Goal: Information Seeking & Learning: Find specific fact

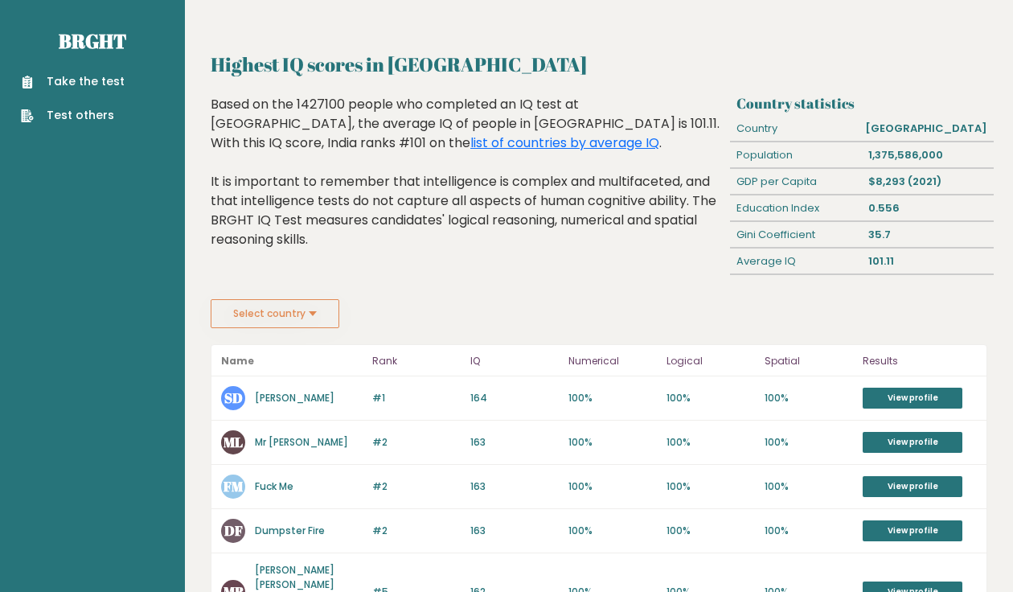
click at [290, 318] on button "Select country" at bounding box center [275, 313] width 129 height 29
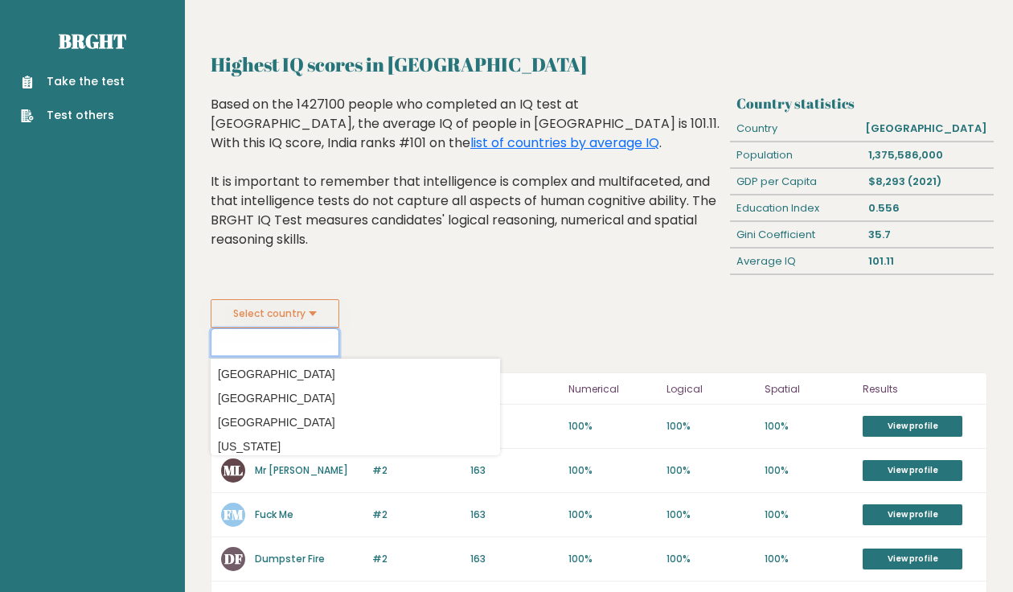
click at [285, 345] on input at bounding box center [275, 342] width 129 height 28
drag, startPoint x: 277, startPoint y: 336, endPoint x: 180, endPoint y: 335, distance: 96.5
click at [250, 338] on input "us" at bounding box center [275, 342] width 129 height 28
drag, startPoint x: 250, startPoint y: 338, endPoint x: 190, endPoint y: 337, distance: 60.3
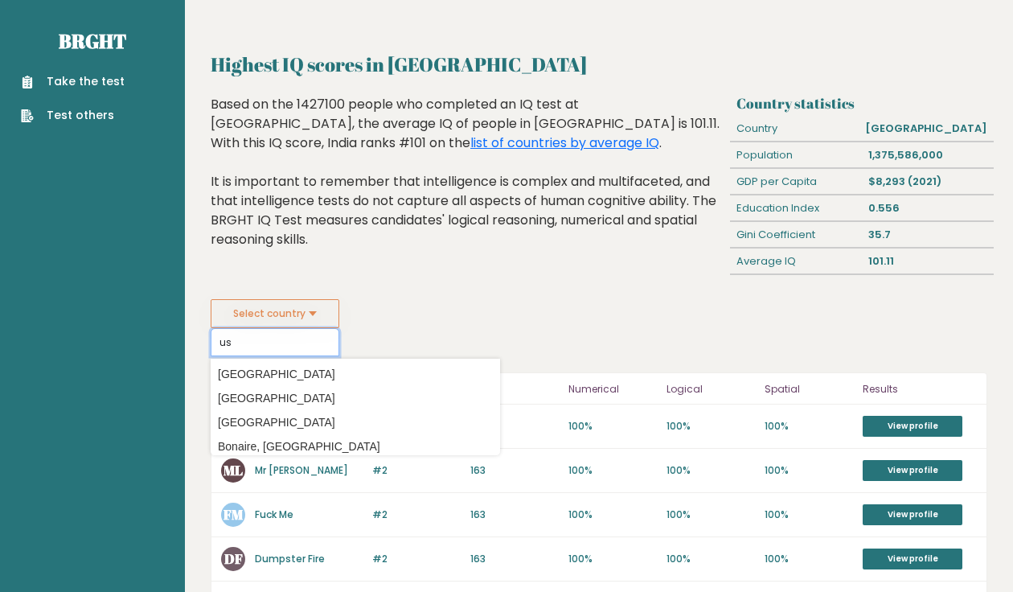
click at [316, 310] on button "Select country" at bounding box center [275, 313] width 129 height 29
click at [397, 298] on div "Highest IQ scores in [GEOGRAPHIC_DATA] Based on the 1427100 people who complete…" at bounding box center [468, 197] width 526 height 204
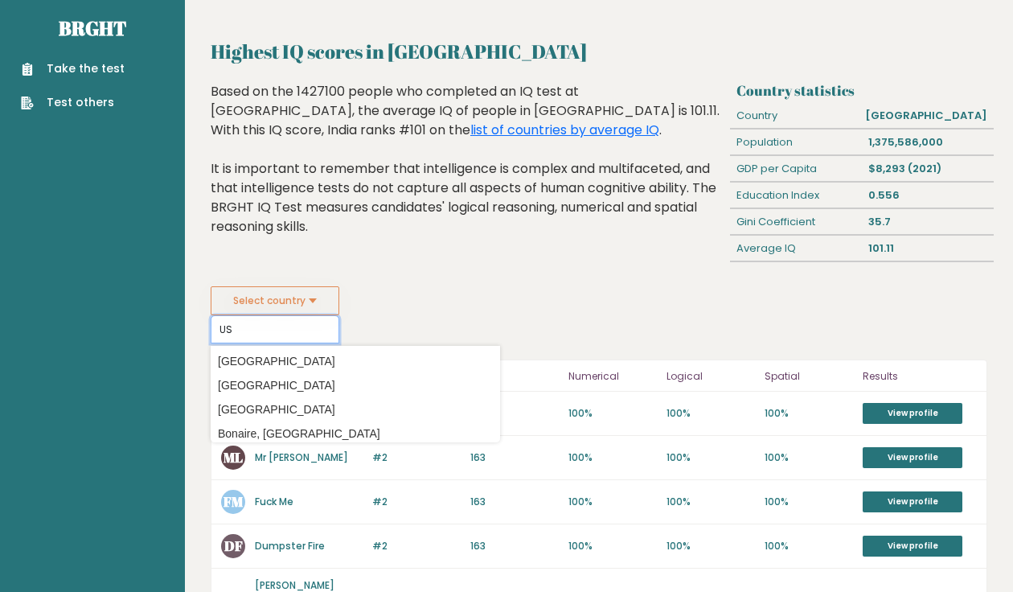
drag, startPoint x: 279, startPoint y: 327, endPoint x: 170, endPoint y: 327, distance: 109.4
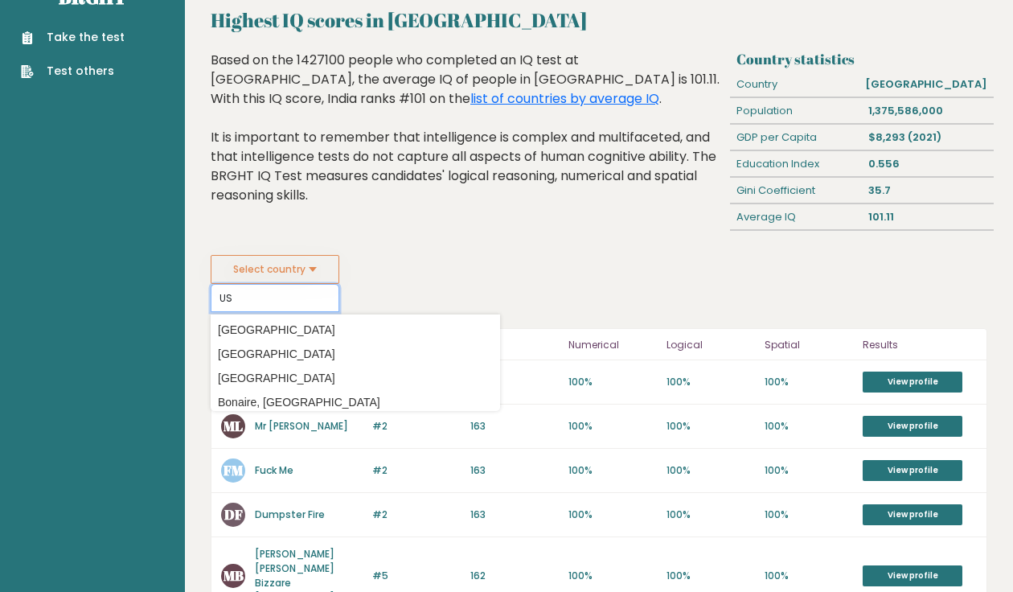
scroll to position [44, 0]
click at [290, 302] on input "US" at bounding box center [275, 298] width 129 height 28
drag, startPoint x: 260, startPoint y: 294, endPoint x: 165, endPoint y: 294, distance: 94.9
type input "="
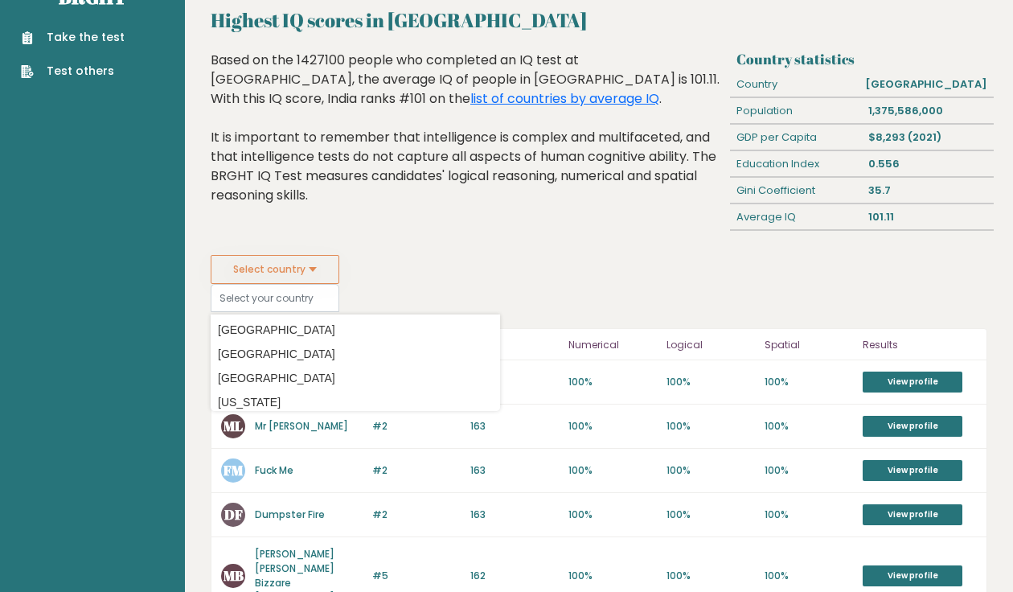
click at [331, 261] on button "Select country" at bounding box center [275, 269] width 129 height 29
click at [320, 272] on button "Select country" at bounding box center [275, 269] width 129 height 29
click at [295, 301] on input at bounding box center [275, 298] width 129 height 28
type input "y"
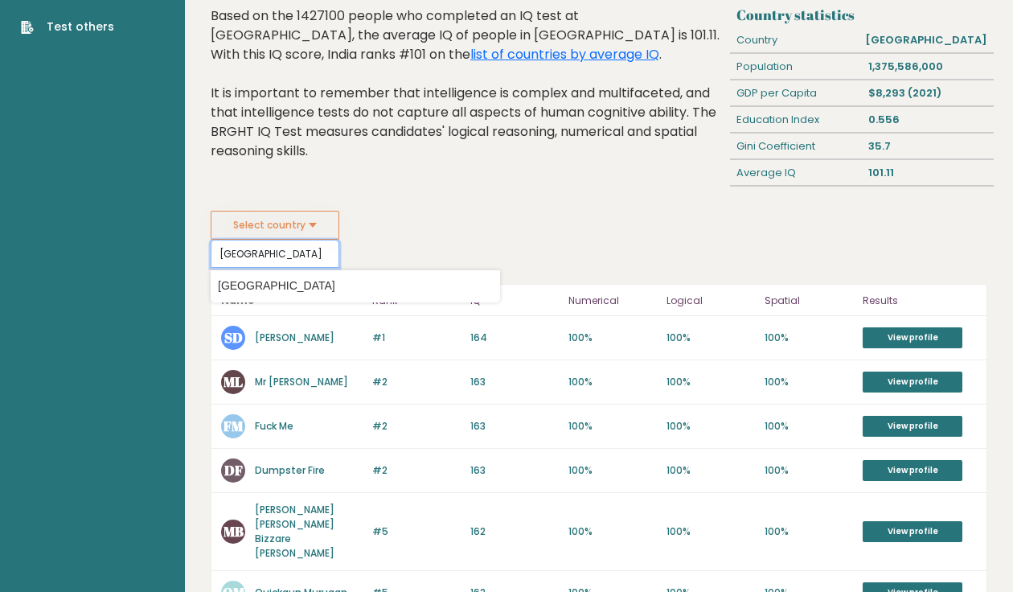
scroll to position [89, 0]
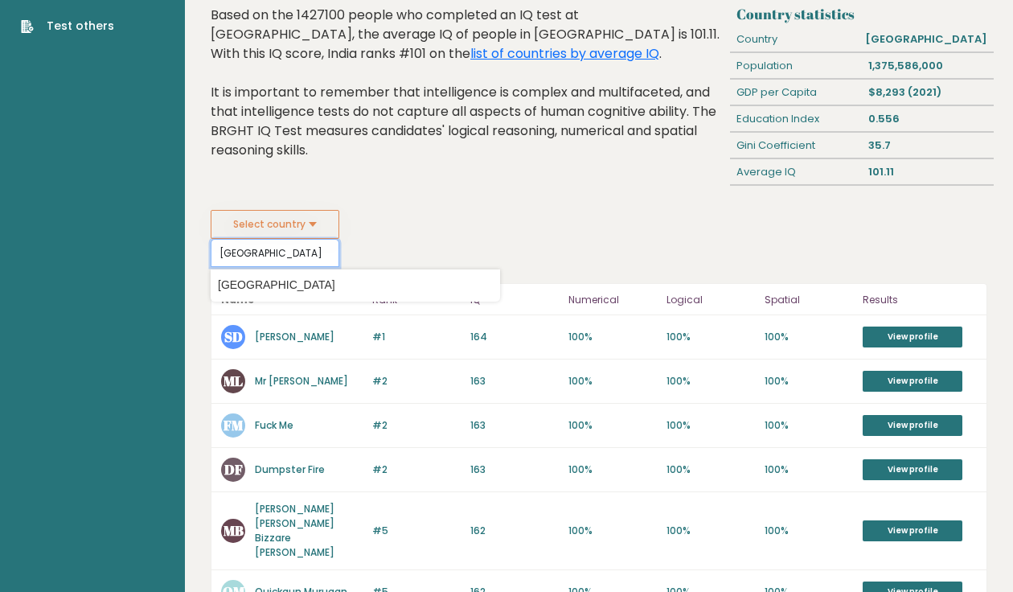
type input "[GEOGRAPHIC_DATA]"
click at [313, 274] on datalist "Country [GEOGRAPHIC_DATA] [GEOGRAPHIC_DATA] [GEOGRAPHIC_DATA] [US_STATE] [GEOGR…" at bounding box center [356, 285] width 290 height 32
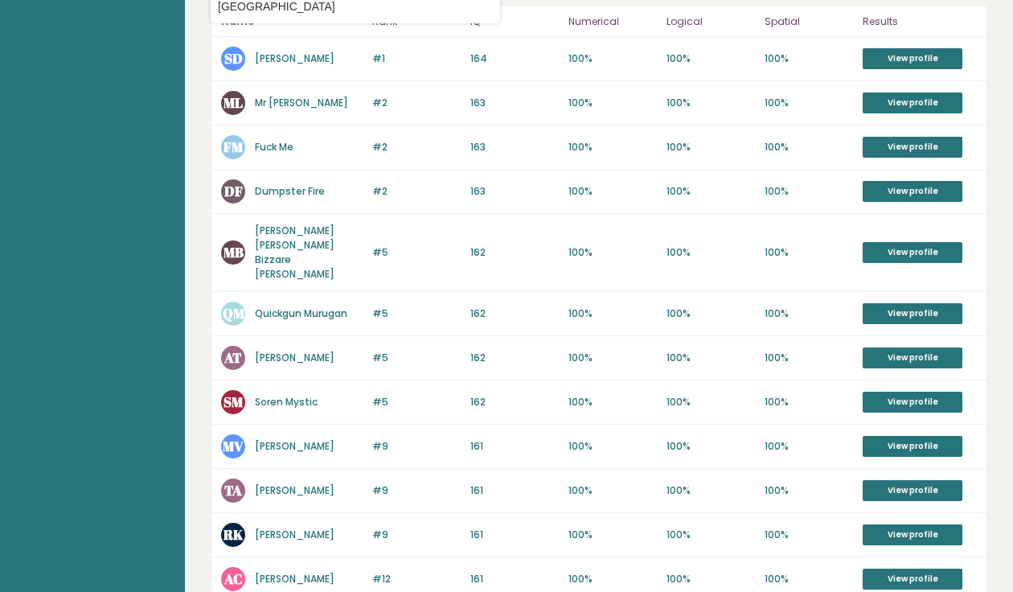
scroll to position [438, 0]
